Goal: Find specific page/section

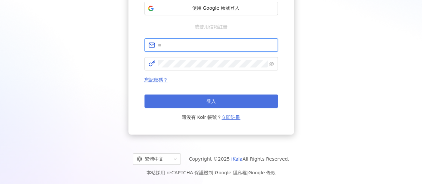
type input "**********"
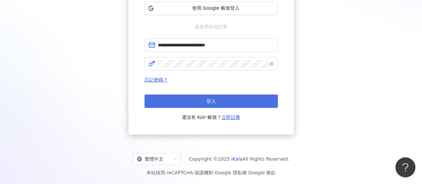
click at [163, 98] on button "登入" at bounding box center [210, 100] width 133 height 13
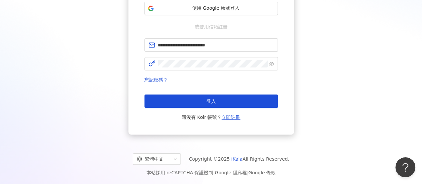
scroll to position [31, 0]
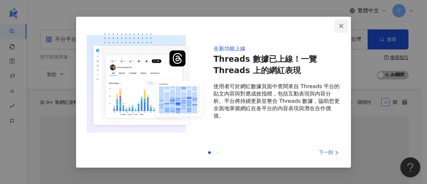
click at [341, 24] on icon "close" at bounding box center [341, 25] width 5 height 5
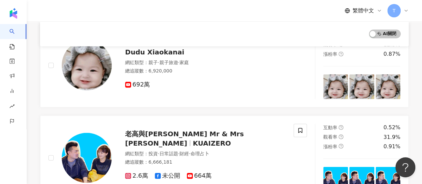
scroll to position [632, 0]
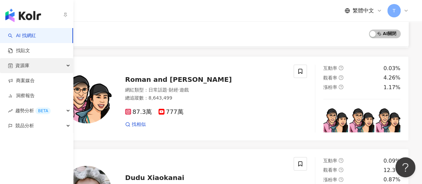
click at [33, 69] on div "資源庫" at bounding box center [36, 65] width 73 height 15
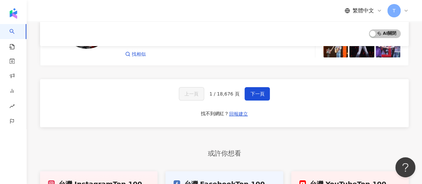
scroll to position [1232, 0]
